Goal: Use online tool/utility

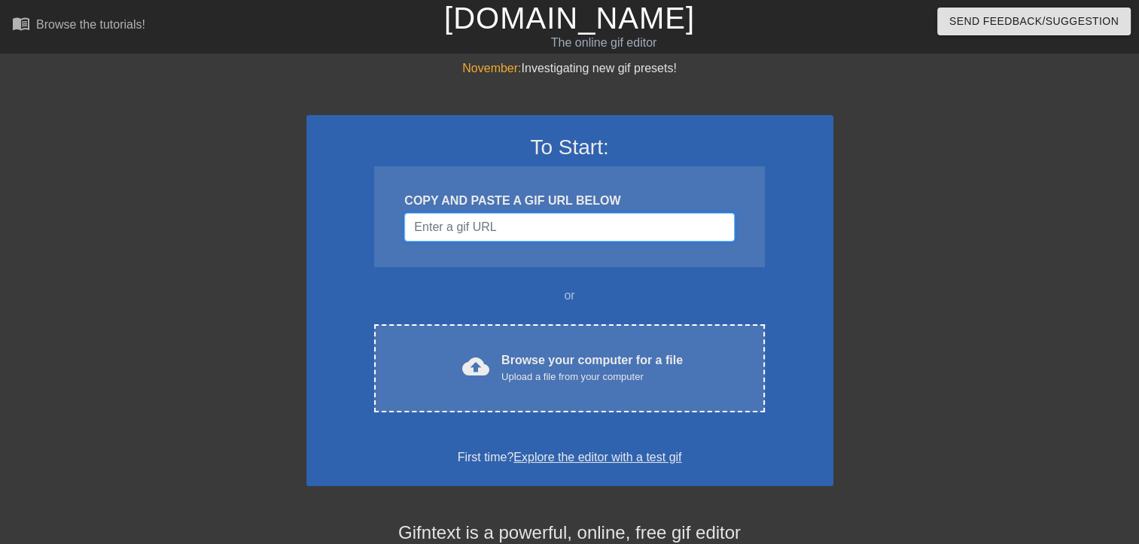
click at [488, 230] on input "Username" at bounding box center [569, 227] width 330 height 29
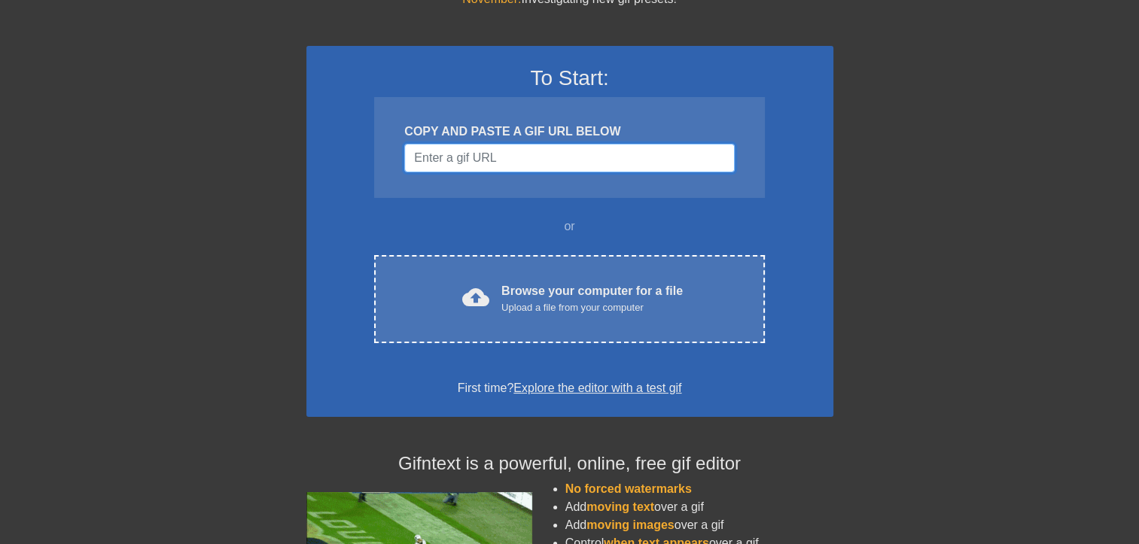
scroll to position [75, 0]
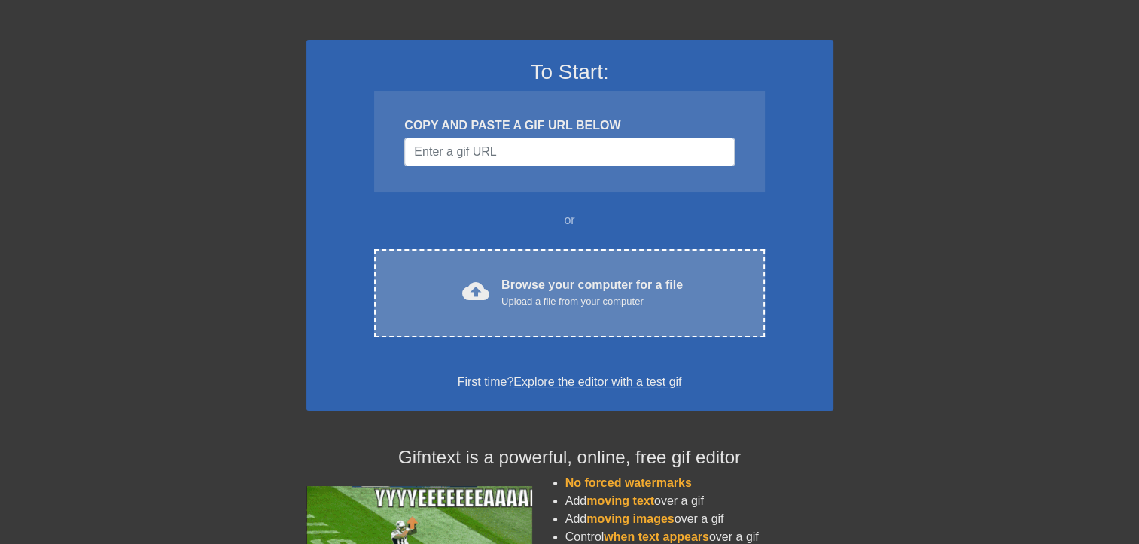
click at [529, 285] on div "Browse your computer for a file Upload a file from your computer" at bounding box center [591, 292] width 181 height 33
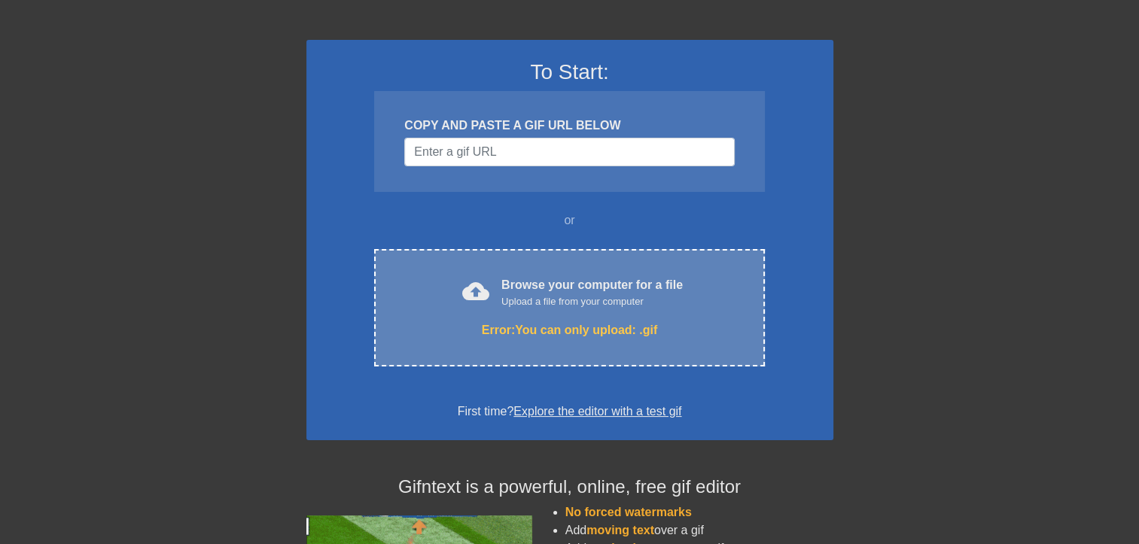
click at [552, 333] on div "Error: You can only upload: .gif" at bounding box center [569, 330] width 327 height 18
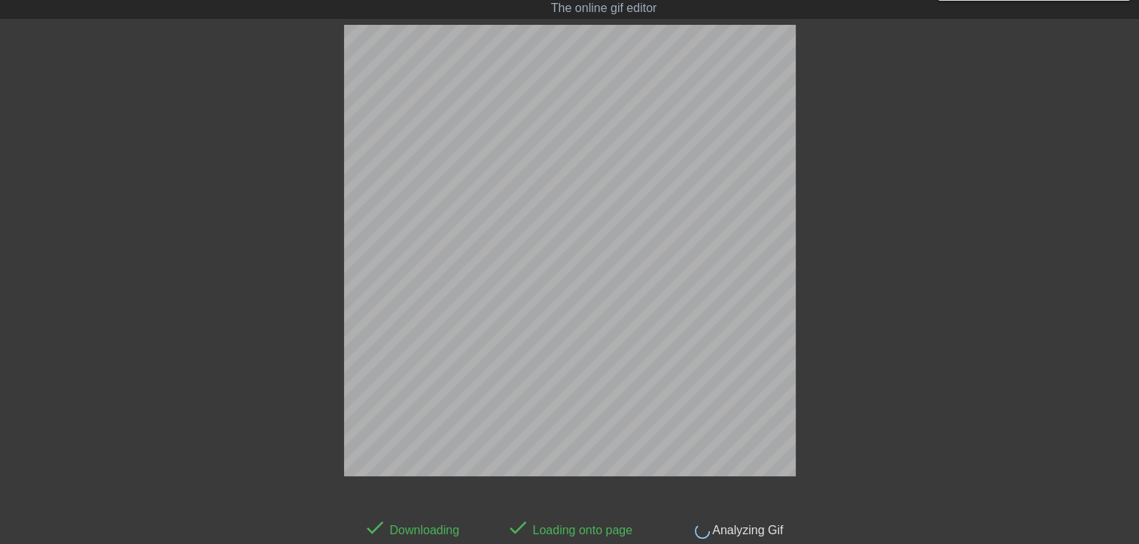
scroll to position [36, 0]
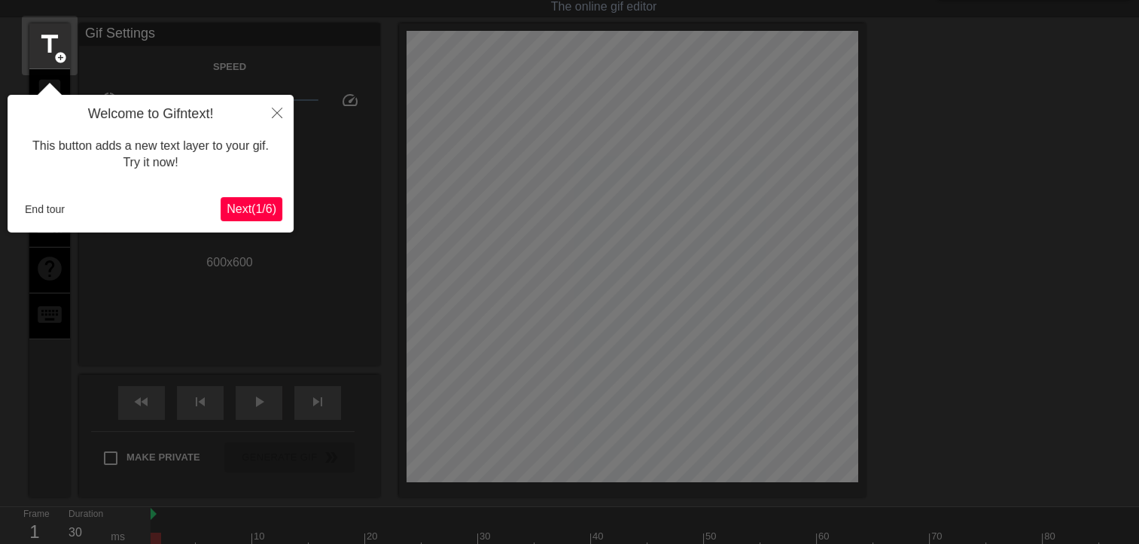
click at [250, 220] on button "Next ( 1 / 6 )" at bounding box center [252, 209] width 62 height 24
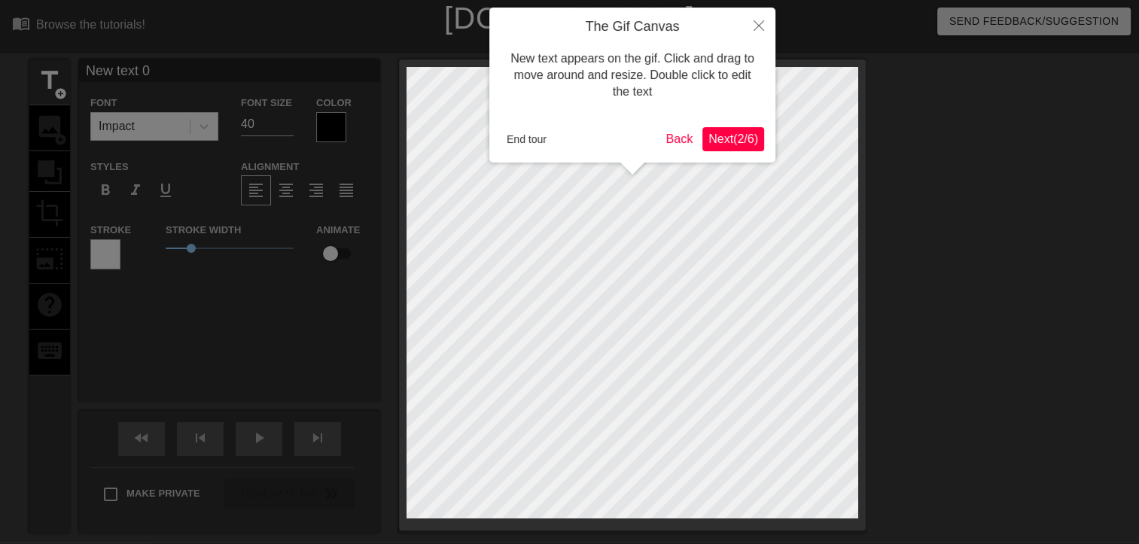
click at [258, 192] on div at bounding box center [569, 317] width 1139 height 634
click at [720, 135] on span "Next ( 2 / 6 )" at bounding box center [733, 138] width 50 height 13
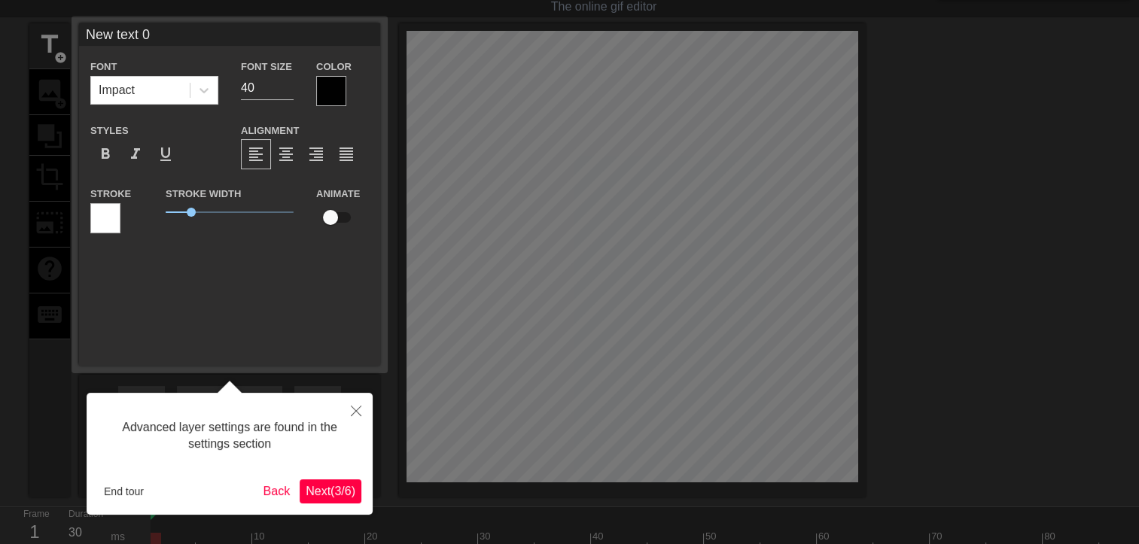
click at [339, 485] on span "Next ( 3 / 6 )" at bounding box center [331, 491] width 50 height 13
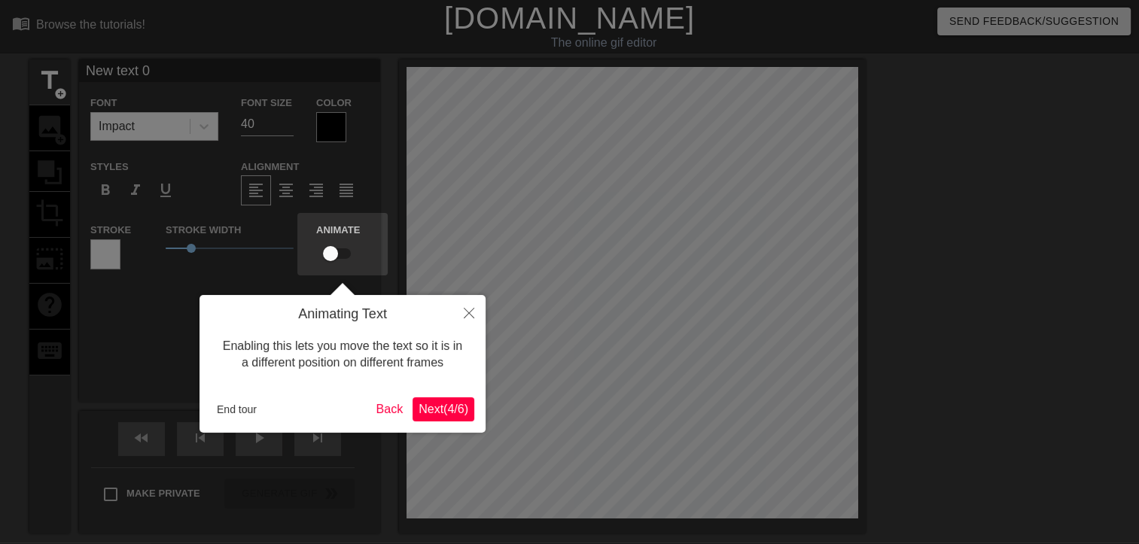
click at [439, 393] on div "Animating Text Enabling this lets you move the text so it is in a different pos…" at bounding box center [342, 364] width 286 height 138
click at [439, 401] on button "Next ( 4 / 6 )" at bounding box center [443, 409] width 62 height 24
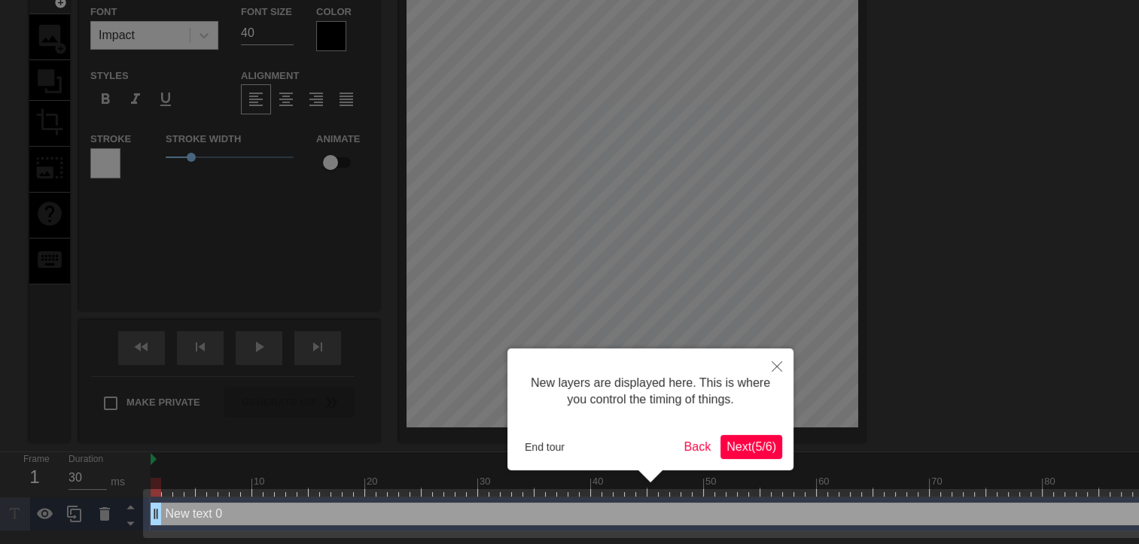
click at [751, 449] on span "Next ( 5 / 6 )" at bounding box center [751, 446] width 50 height 13
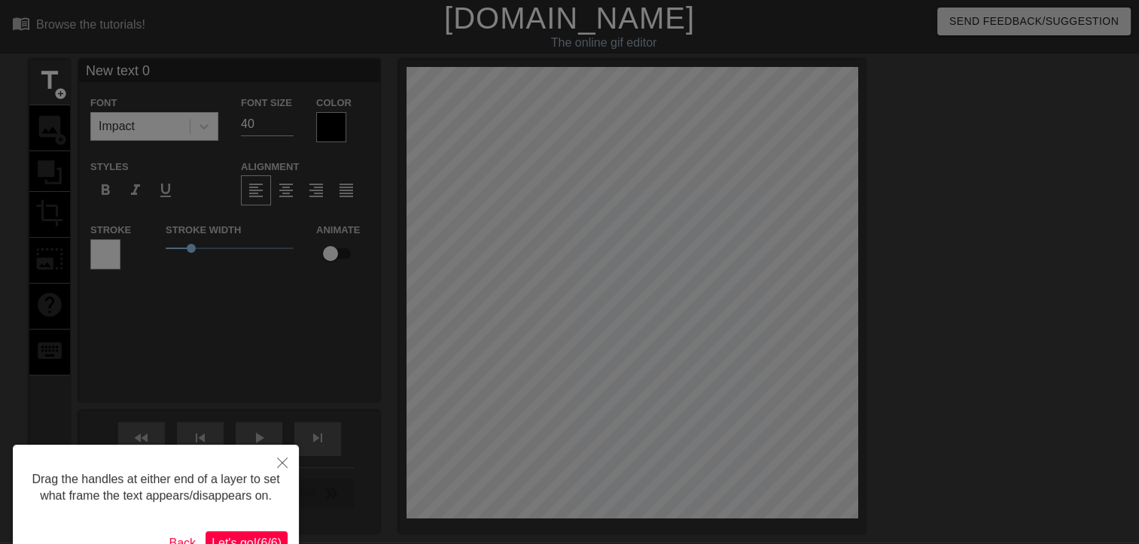
click at [242, 540] on span "Let's go! ( 6 / 6 )" at bounding box center [246, 543] width 70 height 13
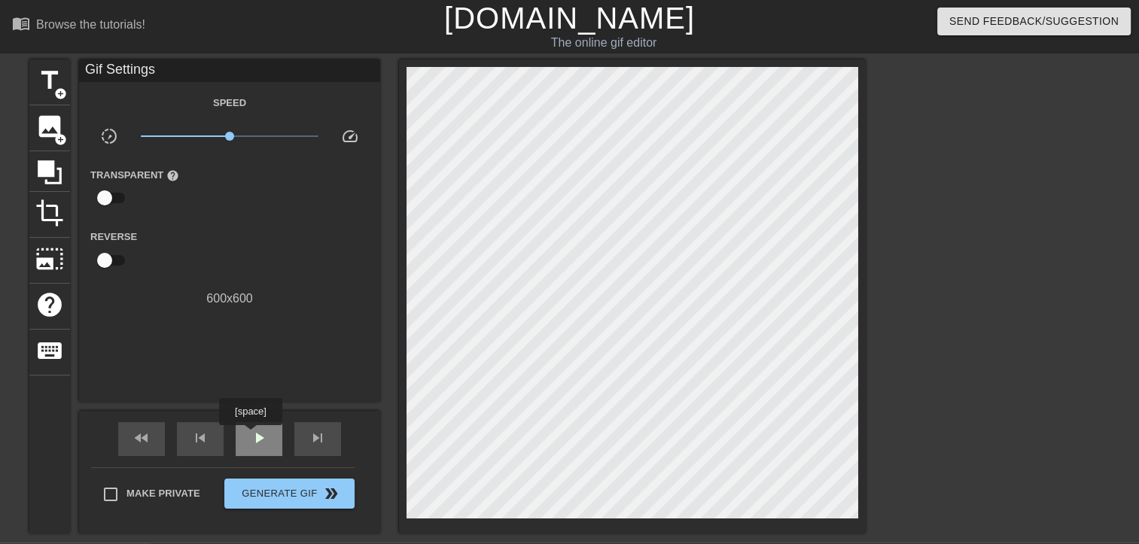
click at [250, 436] on span "play_arrow" at bounding box center [259, 438] width 18 height 18
click at [250, 436] on span "pause" at bounding box center [259, 438] width 18 height 18
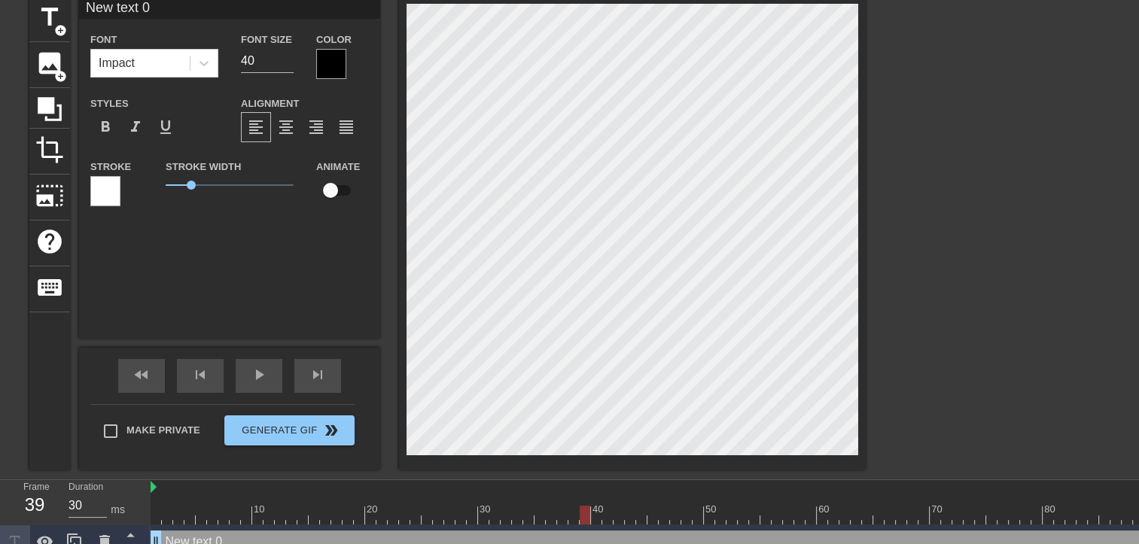
scroll to position [81, 0]
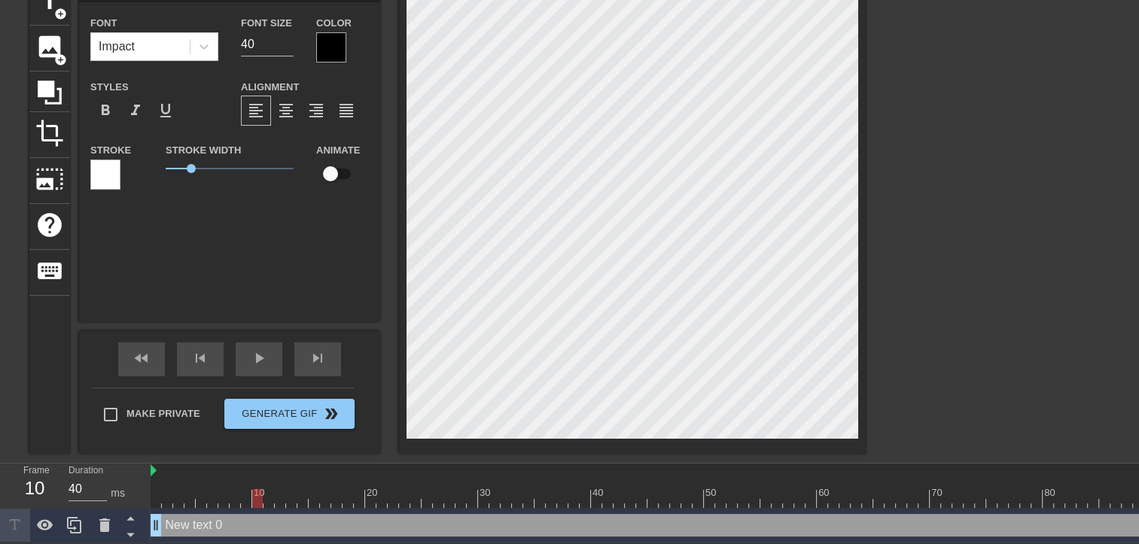
type input "30"
drag, startPoint x: 589, startPoint y: 501, endPoint x: 147, endPoint y: 513, distance: 441.9
click at [147, 513] on div "Frame 1 Duration 30 ms 10 20 30 40 50 60 70 80 90 New text 0 drag_handle drag_h…" at bounding box center [569, 503] width 1139 height 79
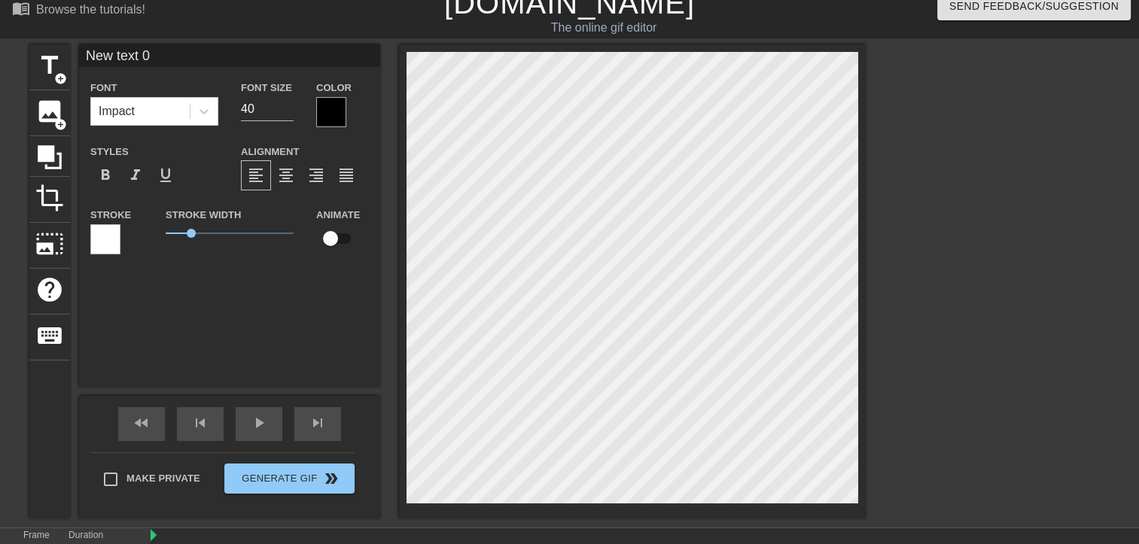
scroll to position [0, 0]
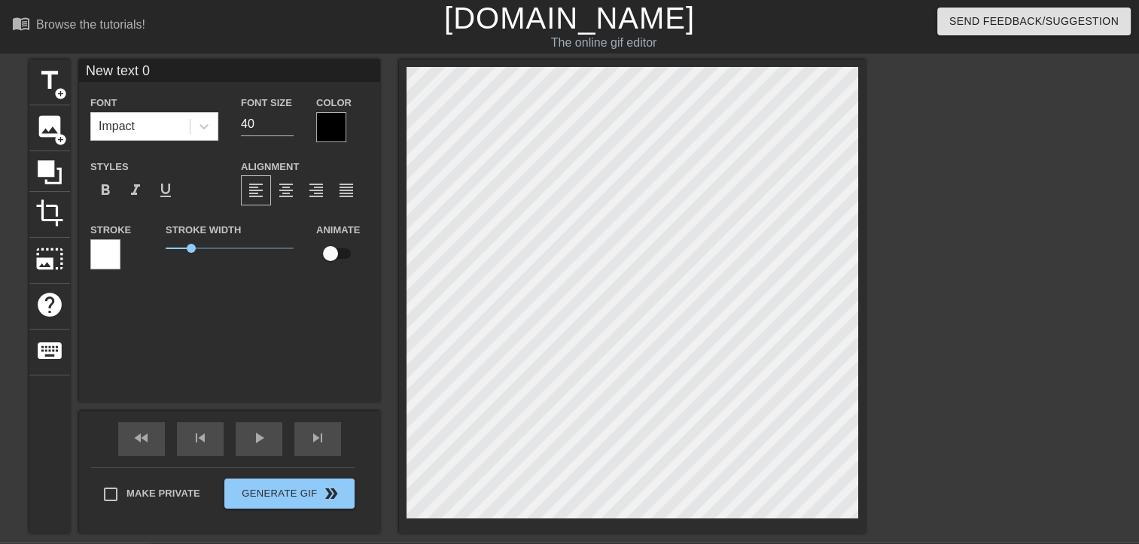
click at [167, 110] on div "Font Impact" at bounding box center [154, 116] width 128 height 47
click at [178, 117] on div "Impact" at bounding box center [140, 126] width 99 height 27
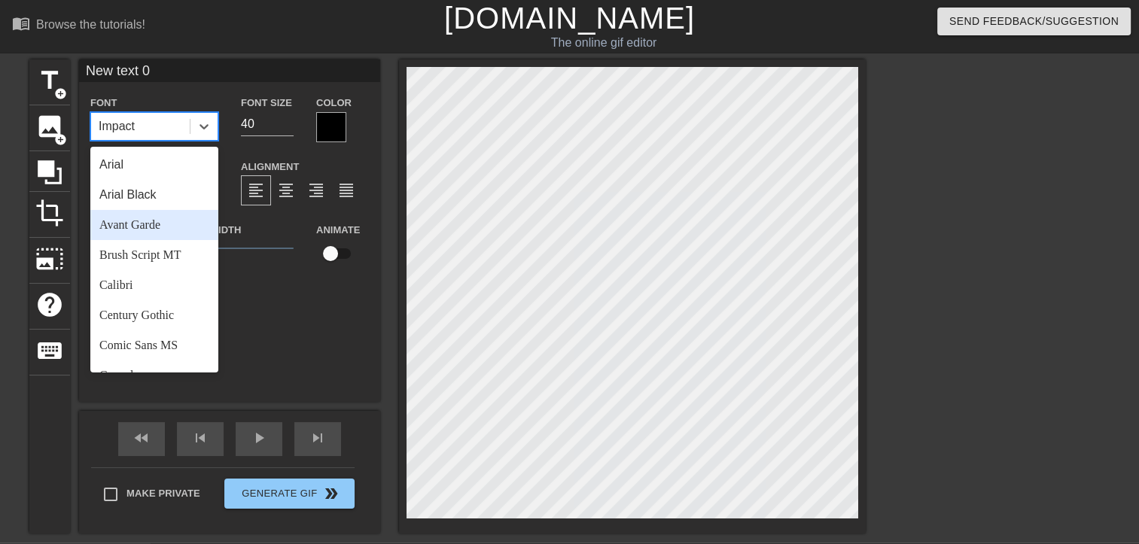
click at [179, 221] on div "Avant Garde" at bounding box center [154, 225] width 128 height 30
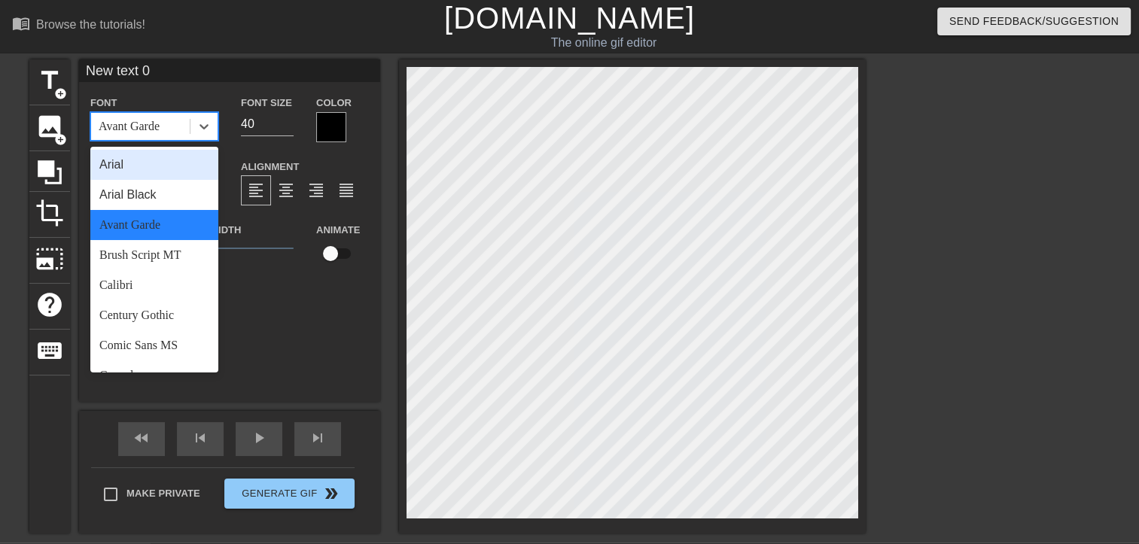
click at [168, 122] on div "Avant Garde" at bounding box center [140, 126] width 99 height 27
click at [169, 171] on div "Arial" at bounding box center [154, 165] width 128 height 30
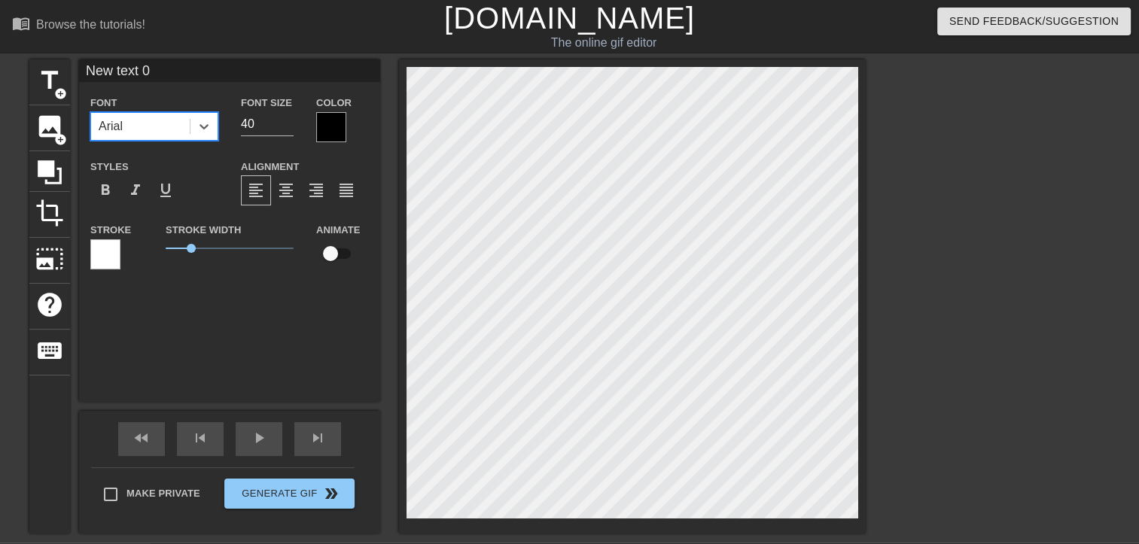
click at [178, 109] on div "Font option Arial, selected. 0 results available. Select is focused ,type to re…" at bounding box center [154, 116] width 128 height 47
click at [178, 146] on div "Font Arial Font Size 40 Color Styles format_bold format_italic format_underline…" at bounding box center [229, 188] width 278 height 190
click at [179, 126] on div "Arial" at bounding box center [140, 126] width 99 height 27
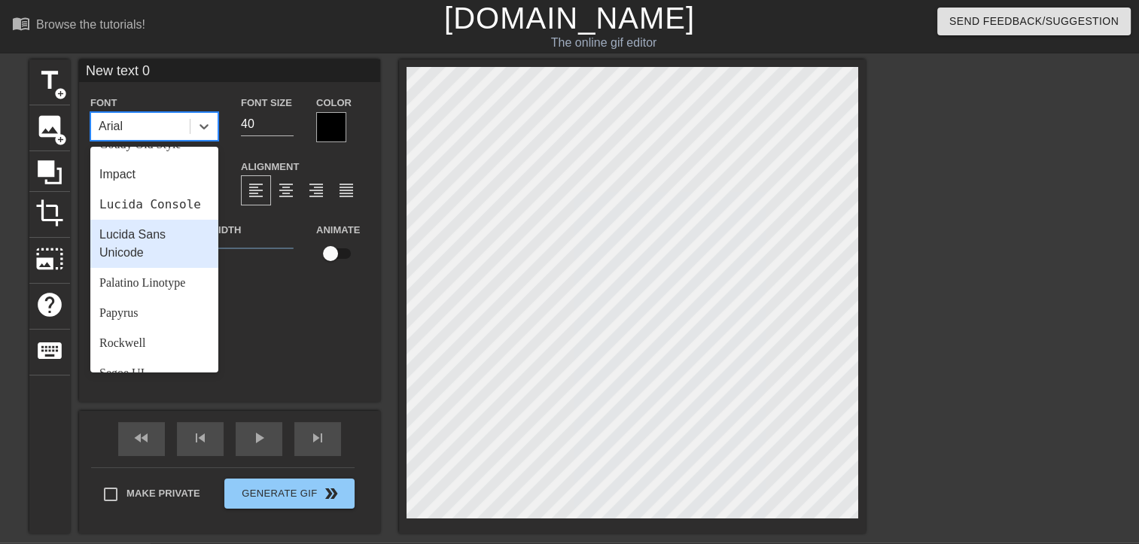
scroll to position [376, 0]
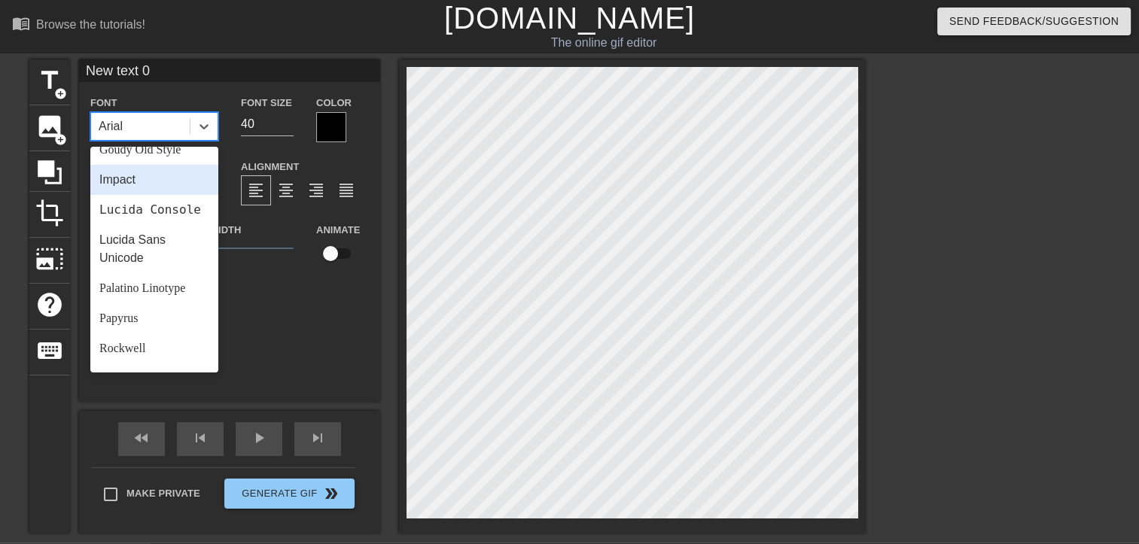
click at [141, 192] on div "Impact" at bounding box center [154, 180] width 128 height 30
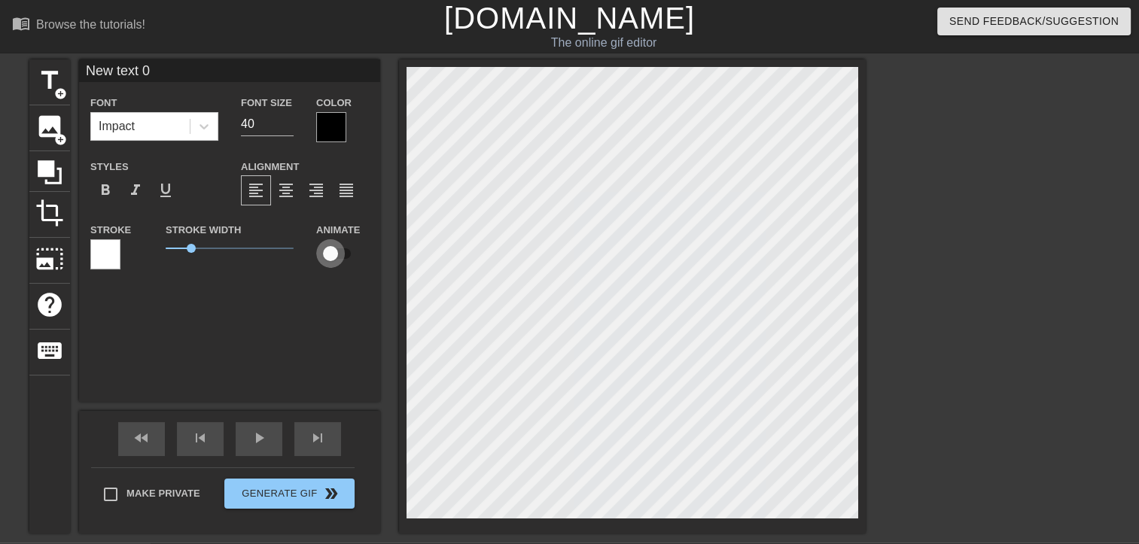
click at [339, 253] on input "checkbox" at bounding box center [331, 253] width 86 height 29
checkbox input "true"
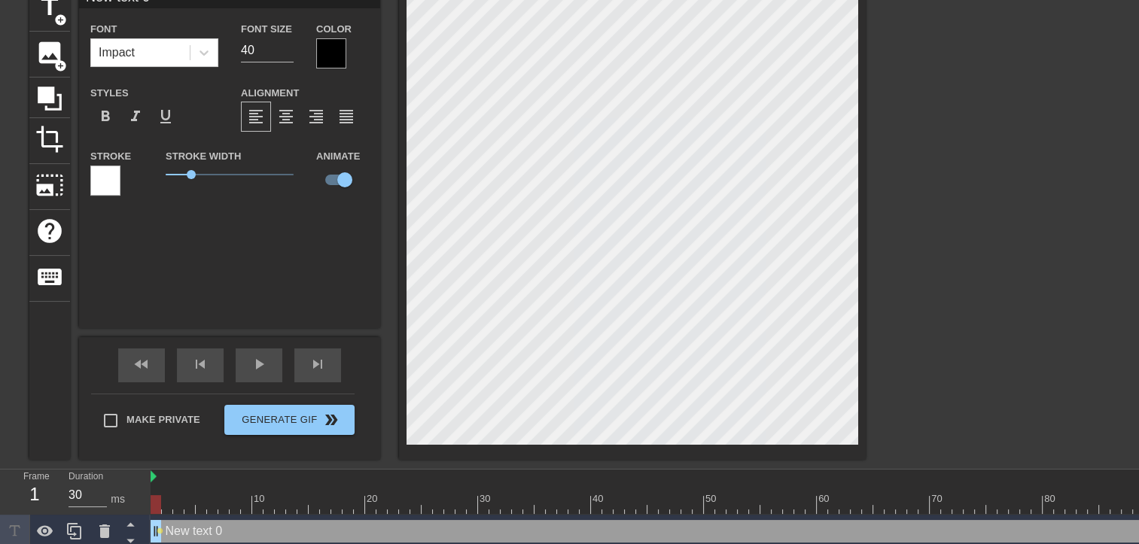
scroll to position [81, 0]
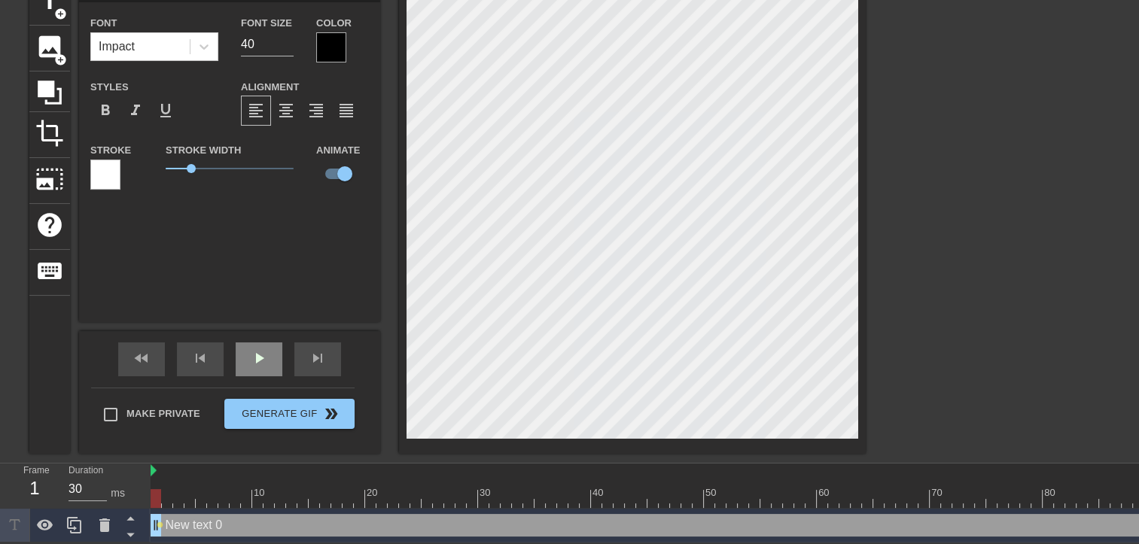
click at [242, 348] on div "play_arrow" at bounding box center [259, 359] width 47 height 34
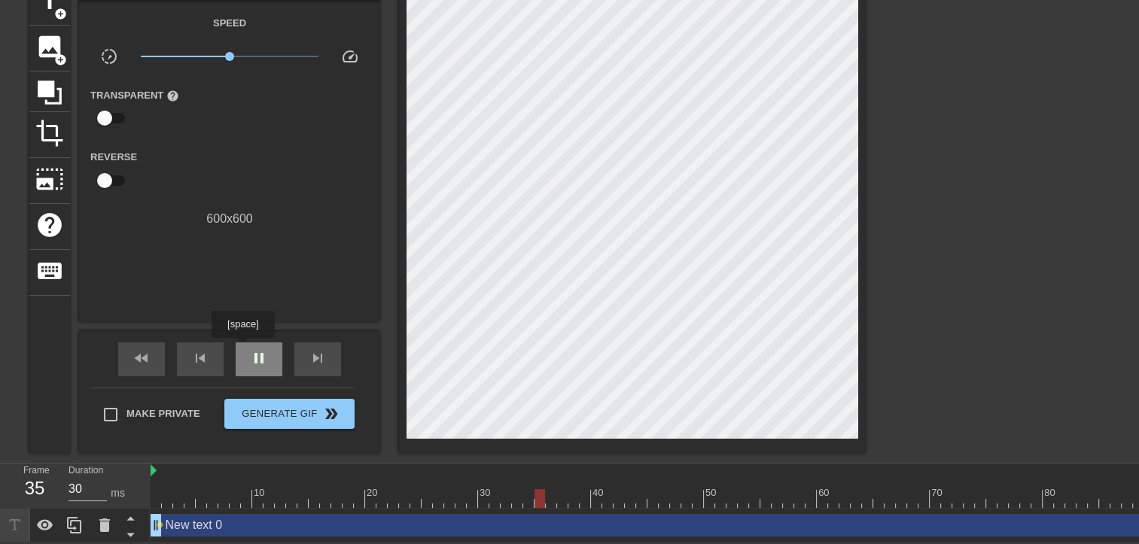
type input "40"
click at [242, 348] on div "pause" at bounding box center [259, 359] width 47 height 34
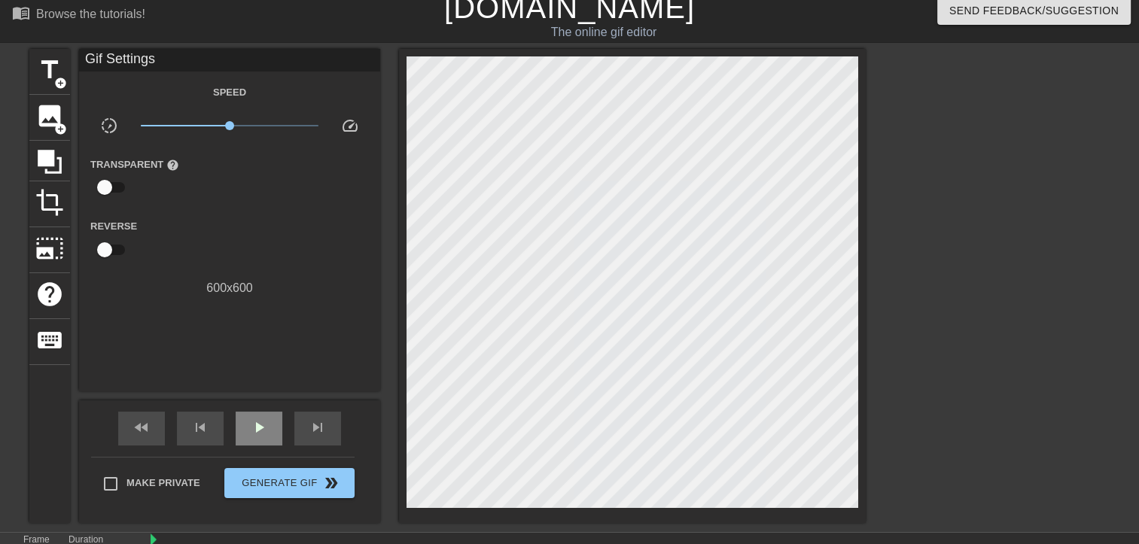
scroll to position [0, 0]
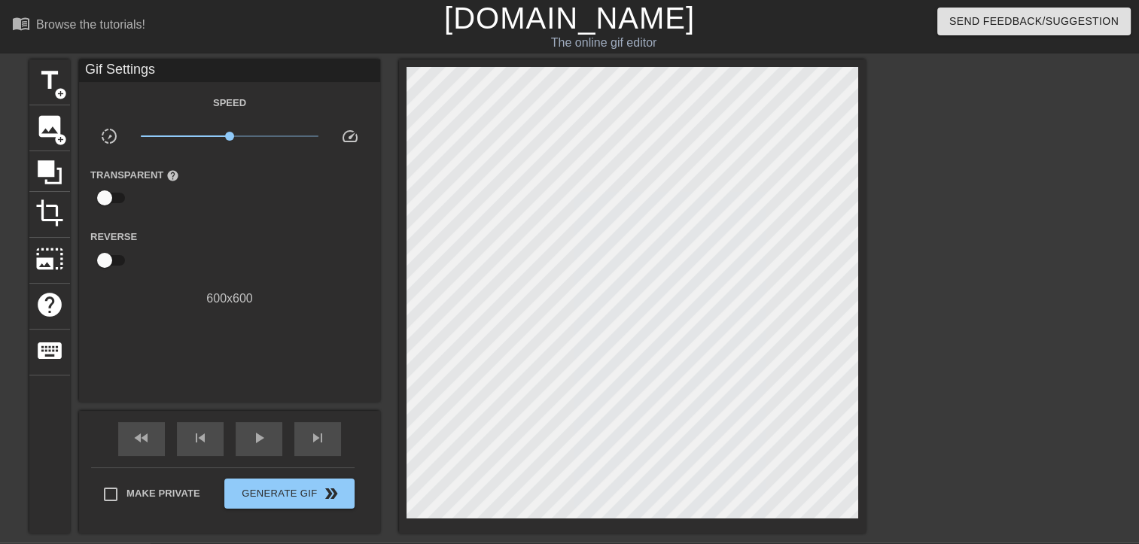
click at [108, 255] on input "checkbox" at bounding box center [105, 260] width 86 height 29
checkbox input "true"
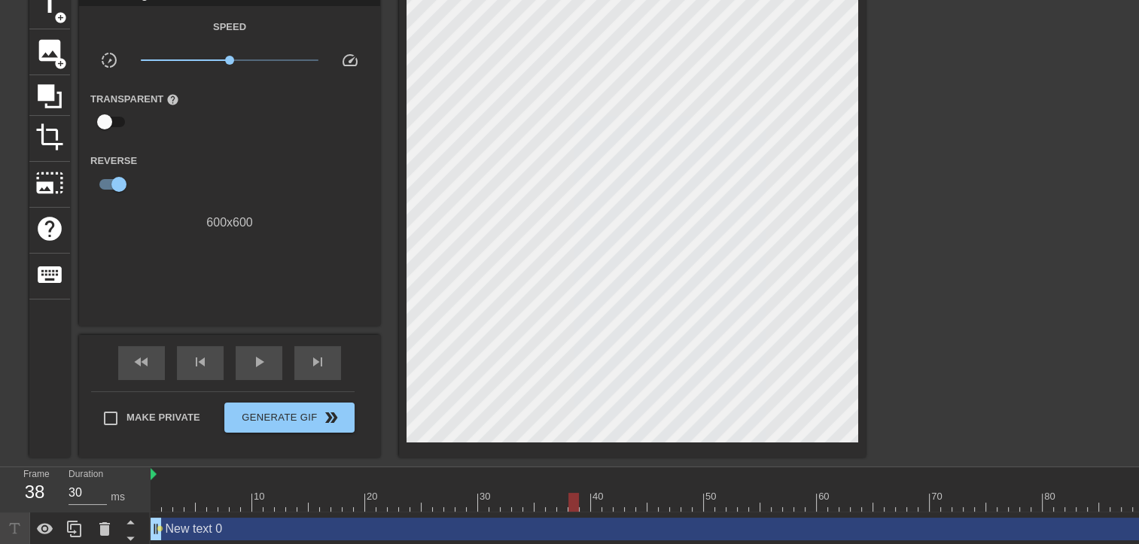
scroll to position [81, 0]
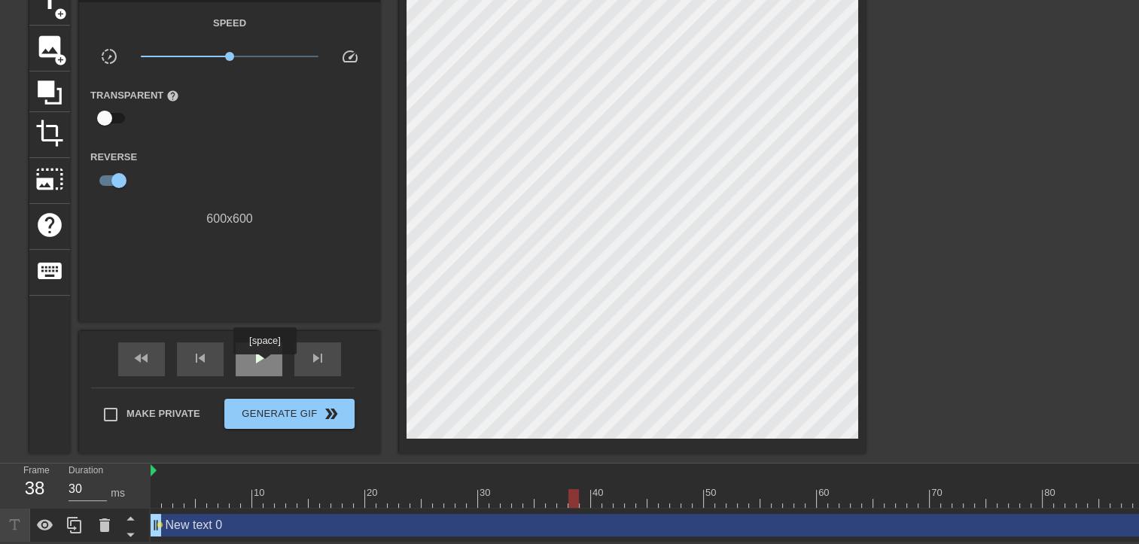
click at [264, 365] on span "play_arrow" at bounding box center [259, 358] width 18 height 18
type input "30"
click at [264, 365] on span "pause" at bounding box center [259, 358] width 18 height 18
